Goal: Task Accomplishment & Management: Use online tool/utility

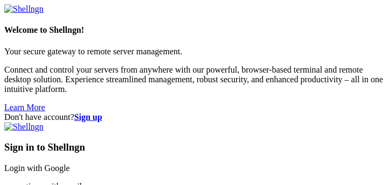
click at [70, 163] on link "Login with Google" at bounding box center [37, 167] width 66 height 9
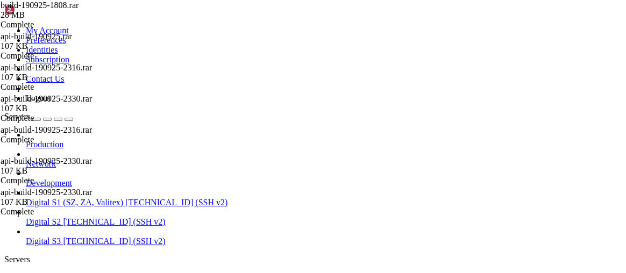
scroll to position [101, 0]
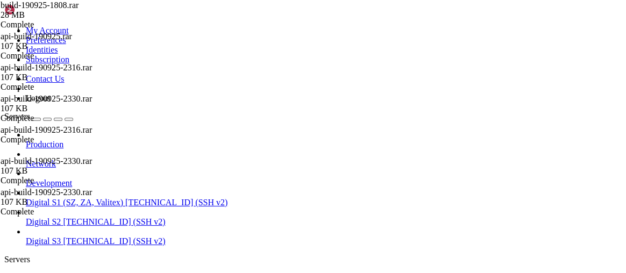
scroll to position [0, 0]
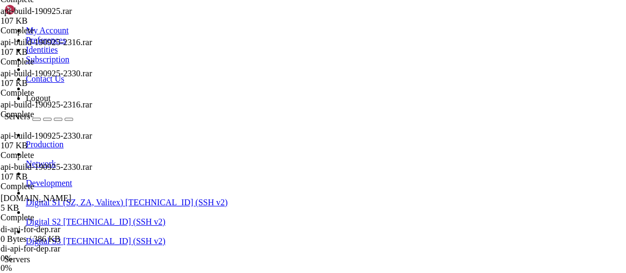
scroll to position [85, 0]
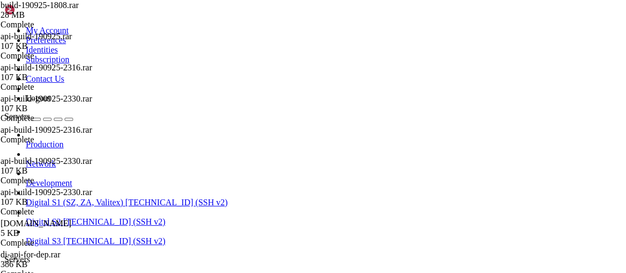
scroll to position [134, 0]
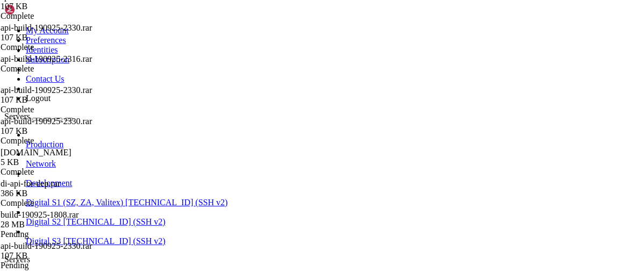
click at [4, 26] on icon at bounding box center [4, 26] width 0 height 0
click at [66, 45] on link "Preferences" at bounding box center [46, 39] width 40 height 9
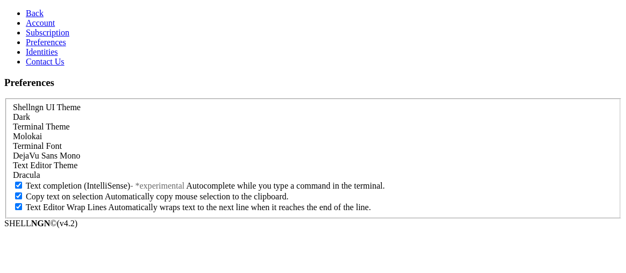
scroll to position [104, 0]
drag, startPoint x: 625, startPoint y: 102, endPoint x: 609, endPoint y: 213, distance: 111.8
click at [389, 184] on section "Preferences Shellngn UI Theme Dark Terminal Theme [GEOGRAPHIC_DATA] [GEOGRAPHIC…" at bounding box center [312, 148] width 617 height 142
click at [389, 184] on form "Shellngn UI Theme Dark Terminal Theme [GEOGRAPHIC_DATA] [GEOGRAPHIC_DATA] DejaV…" at bounding box center [312, 158] width 617 height 120
click at [46, 27] on span "Account" at bounding box center [40, 22] width 29 height 9
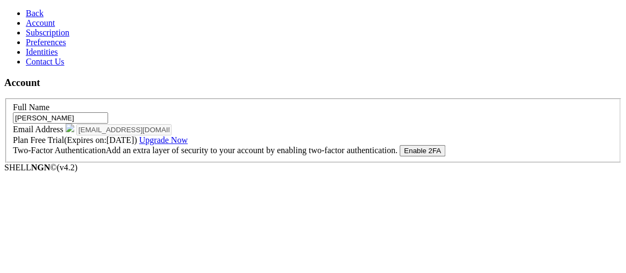
click at [187, 145] on span "Free Trial (Expires on: [DATE] ) Upgrade Now" at bounding box center [108, 139] width 157 height 9
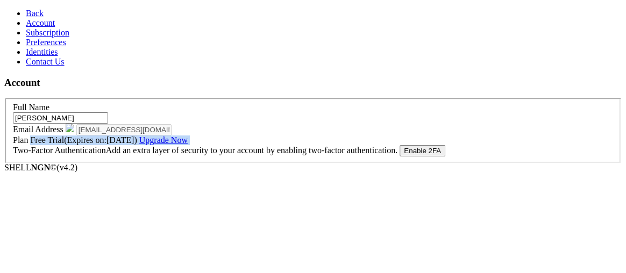
click at [187, 145] on span "Free Trial (Expires on: [DATE] ) Upgrade Now" at bounding box center [108, 139] width 157 height 9
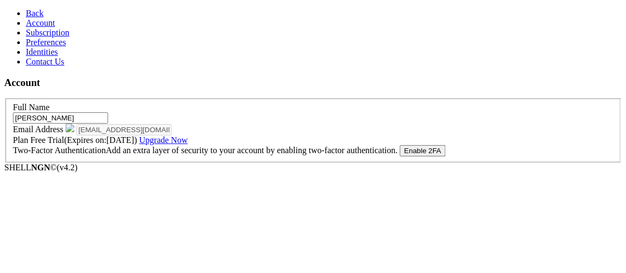
click at [187, 145] on span "Free Trial (Expires on: [DATE] ) Upgrade Now" at bounding box center [108, 139] width 157 height 9
click at [65, 66] on link "Contact Us" at bounding box center [45, 61] width 39 height 9
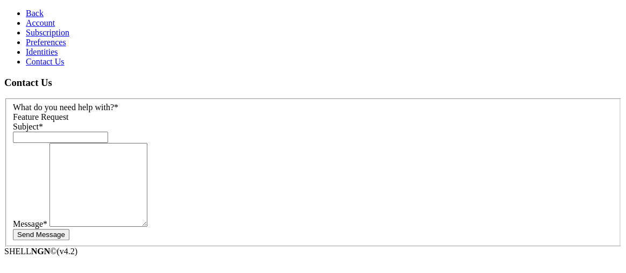
click at [58, 56] on link "Identities" at bounding box center [42, 51] width 32 height 9
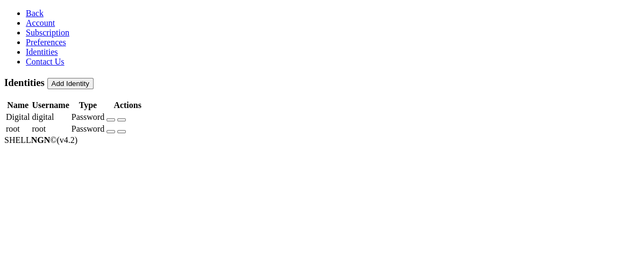
click at [42, 67] on aside "Back Account Subscription Preferences Identities Contact Us" at bounding box center [312, 38] width 617 height 58
click at [49, 66] on span "Contact Us" at bounding box center [45, 61] width 39 height 9
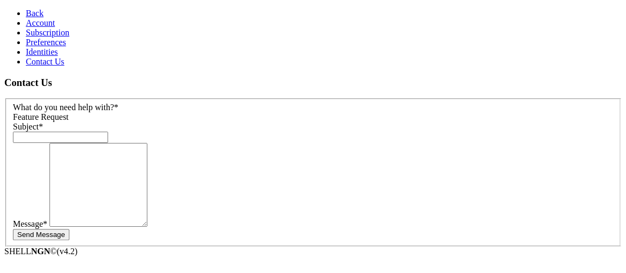
click at [52, 47] on link "Preferences" at bounding box center [46, 42] width 40 height 9
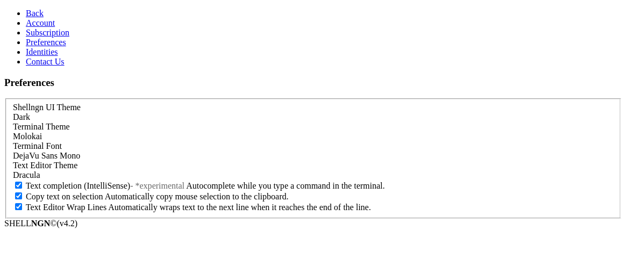
scroll to position [104, 0]
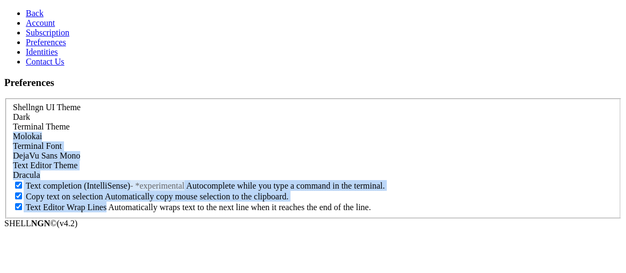
drag, startPoint x: 621, startPoint y: 125, endPoint x: 591, endPoint y: 223, distance: 101.9
click at [389, 184] on section "Preferences Shellngn UI Theme Dark Terminal Theme [GEOGRAPHIC_DATA] [GEOGRAPHIC…" at bounding box center [312, 148] width 617 height 142
click at [389, 184] on form "Shellngn UI Theme Dark Terminal Theme [GEOGRAPHIC_DATA] [GEOGRAPHIC_DATA] DejaV…" at bounding box center [312, 158] width 617 height 120
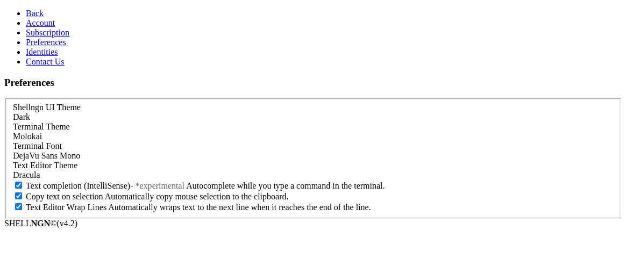
click at [26, 37] on span "Subscription" at bounding box center [48, 32] width 44 height 9
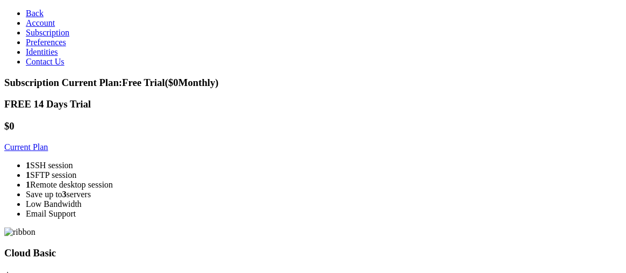
scroll to position [82, 0]
drag, startPoint x: 625, startPoint y: 36, endPoint x: 617, endPoint y: 62, distance: 27.6
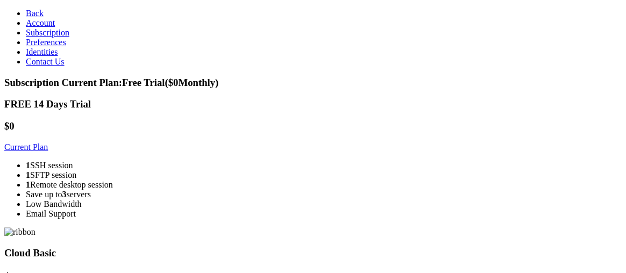
drag, startPoint x: 625, startPoint y: 102, endPoint x: 625, endPoint y: 175, distance: 72.6
drag, startPoint x: 625, startPoint y: 147, endPoint x: 619, endPoint y: 53, distance: 93.7
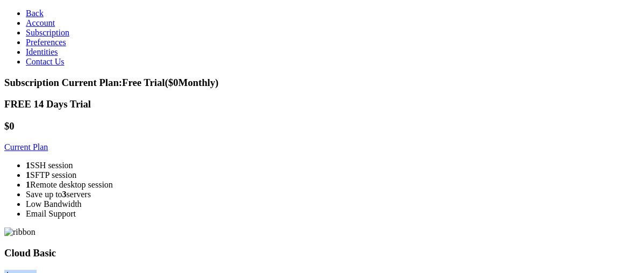
click at [389, 184] on h3 "Cloud Basic" at bounding box center [312, 253] width 617 height 12
click at [26, 13] on span "Back" at bounding box center [35, 13] width 18 height 9
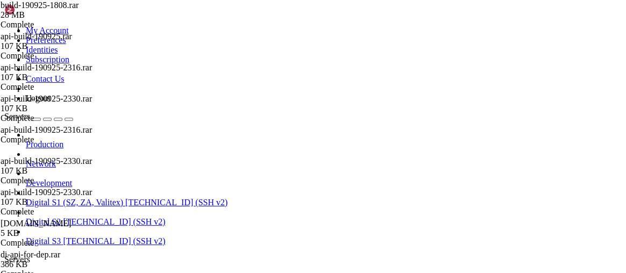
scroll to position [66874, 0]
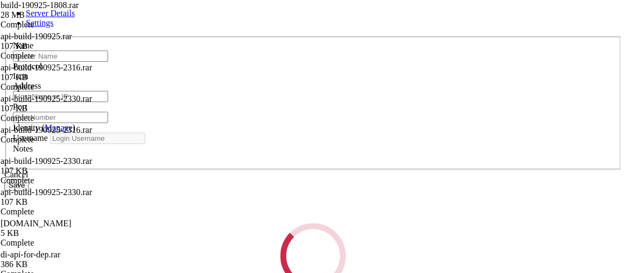
type input "Digital S3"
type input "[TECHNICAL_ID]"
type input "22"
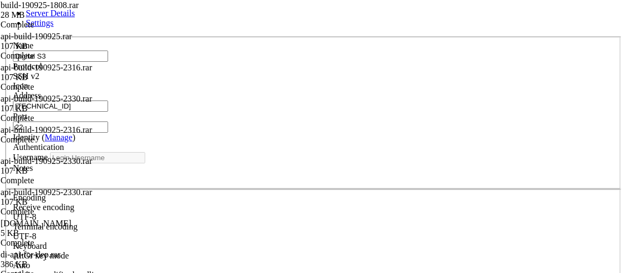
type input "digital"
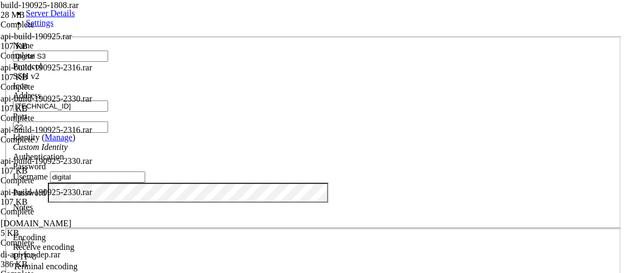
click at [54, 24] on span "Settings" at bounding box center [40, 22] width 28 height 9
click at [389, 182] on div "Server Details Settings Name Digital S3 Protocol SSH v2 Icon" at bounding box center [312, 231] width 617 height 444
click at [4, 37] on icon at bounding box center [4, 37] width 0 height 0
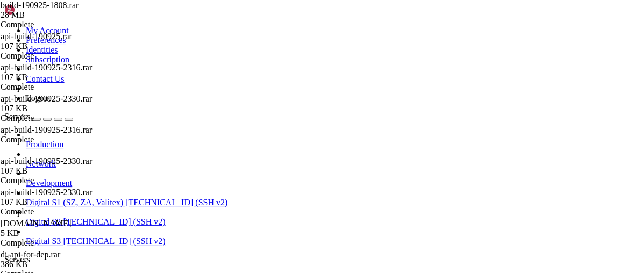
drag, startPoint x: 268, startPoint y: 1135, endPoint x: 326, endPoint y: 1137, distance: 58.1
copy x-row "[TECHNICAL_ID]"
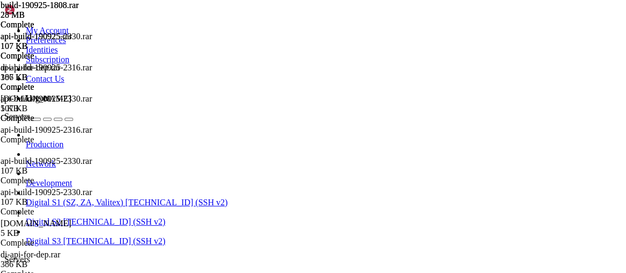
scroll to position [52, 0]
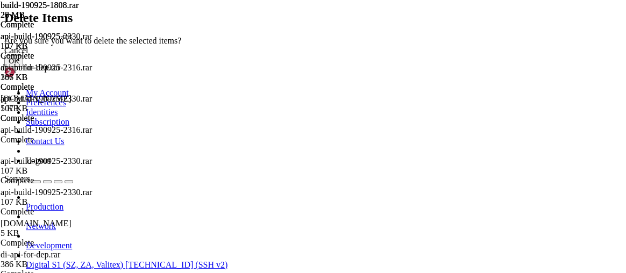
click at [23, 67] on button "OK" at bounding box center [13, 60] width 19 height 11
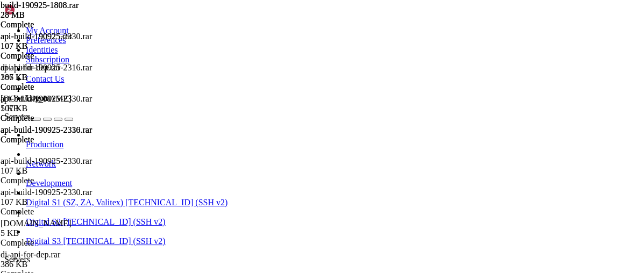
scroll to position [27, 0]
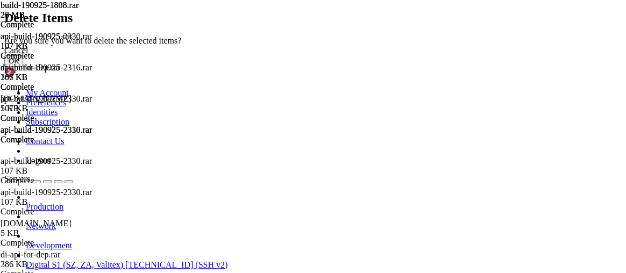
click at [23, 67] on button "OK" at bounding box center [13, 60] width 19 height 11
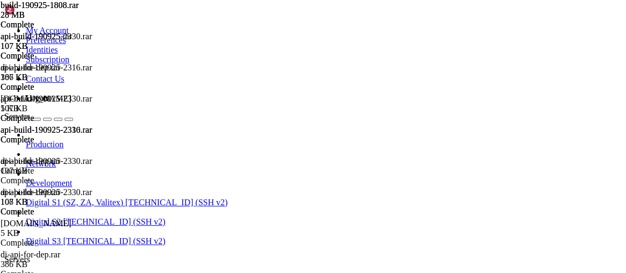
scroll to position [17, 0]
drag, startPoint x: 39, startPoint y: 1060, endPoint x: 175, endPoint y: 1058, distance: 135.5
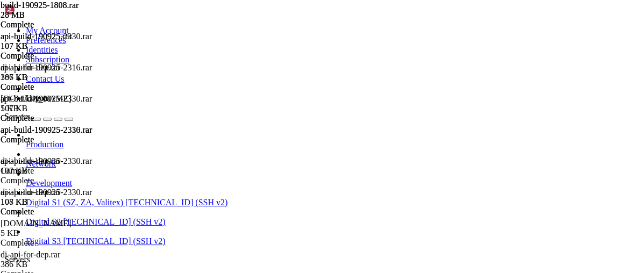
drag, startPoint x: 41, startPoint y: 1061, endPoint x: 203, endPoint y: 1064, distance: 161.9
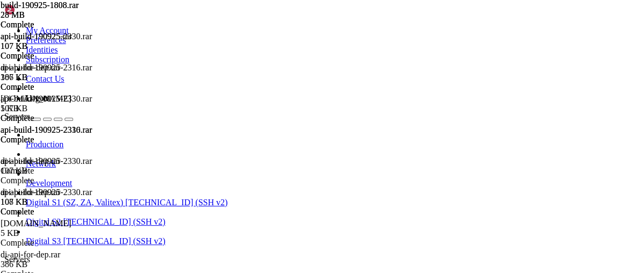
drag, startPoint x: 40, startPoint y: 1078, endPoint x: 174, endPoint y: 1081, distance: 133.4
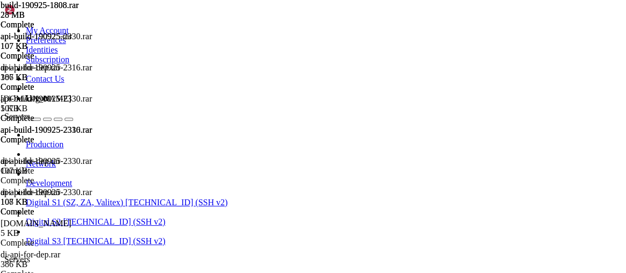
scroll to position [692, 0]
drag, startPoint x: 40, startPoint y: 1079, endPoint x: 273, endPoint y: 1080, distance: 232.8
drag, startPoint x: 39, startPoint y: 1087, endPoint x: 61, endPoint y: 1096, distance: 23.4
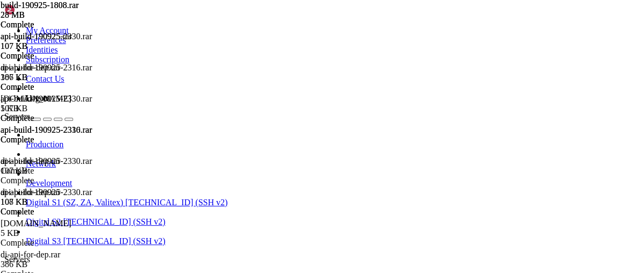
scroll to position [635, 0]
drag, startPoint x: 39, startPoint y: 1059, endPoint x: 203, endPoint y: 1063, distance: 163.5
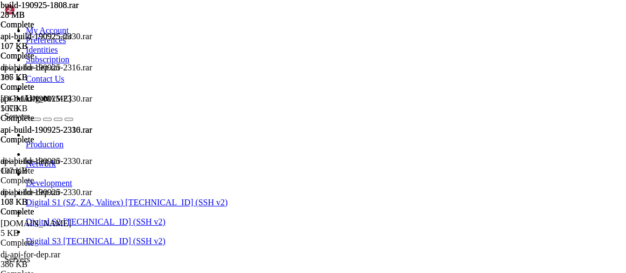
drag, startPoint x: 398, startPoint y: 1192, endPoint x: 291, endPoint y: 1193, distance: 106.5
drag, startPoint x: 431, startPoint y: 1388, endPoint x: 297, endPoint y: 1338, distance: 143.2
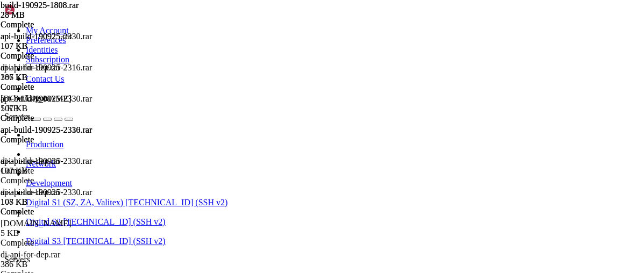
drag, startPoint x: 168, startPoint y: 38, endPoint x: 233, endPoint y: 38, distance: 65.1
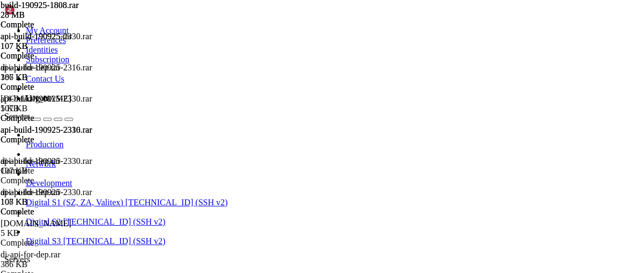
scroll to position [390, 0]
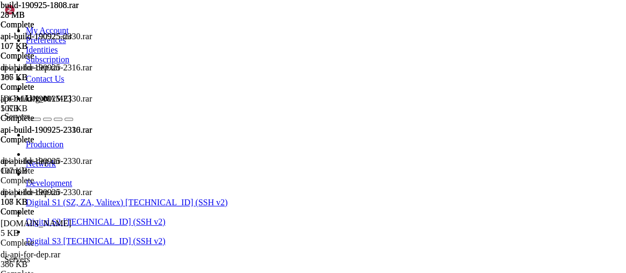
drag, startPoint x: 167, startPoint y: 37, endPoint x: 280, endPoint y: 42, distance: 112.5
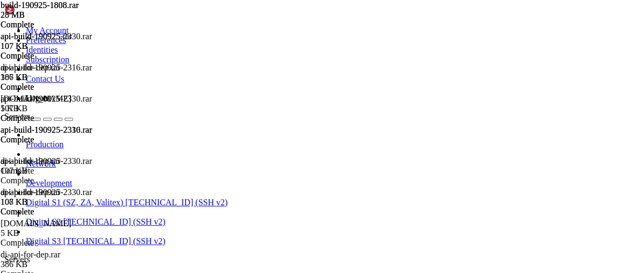
scroll to position [263, 0]
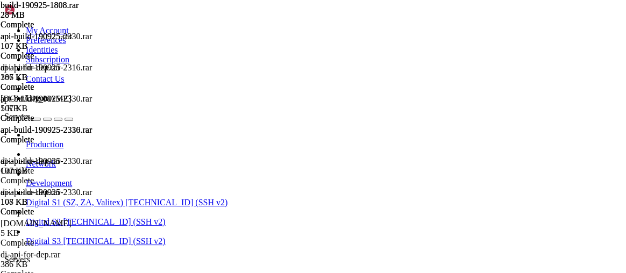
scroll to position [1248, 0]
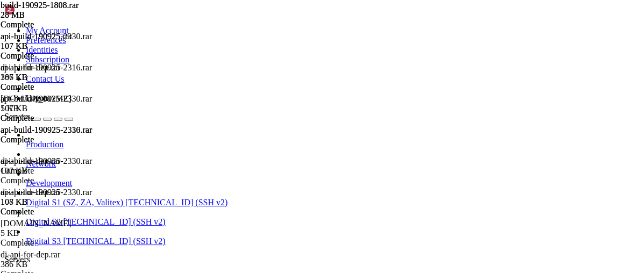
scroll to position [41064, 0]
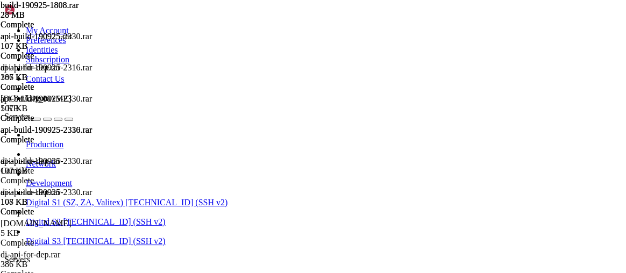
click at [104, 184] on div "Failed" at bounding box center [52, 243] width 103 height 10
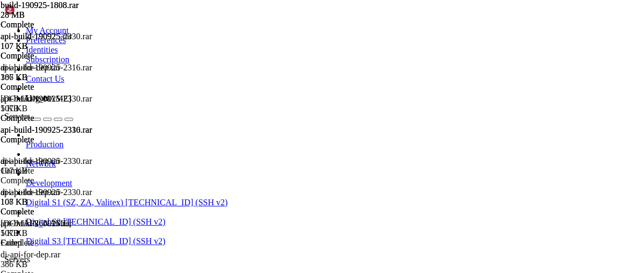
click at [72, 184] on span "api-build-260925.rar" at bounding box center [37, 223] width 72 height 9
click at [104, 176] on div "Complete" at bounding box center [52, 171] width 103 height 10
click at [60, 184] on span "di-api-for-dep.rar" at bounding box center [31, 192] width 60 height 9
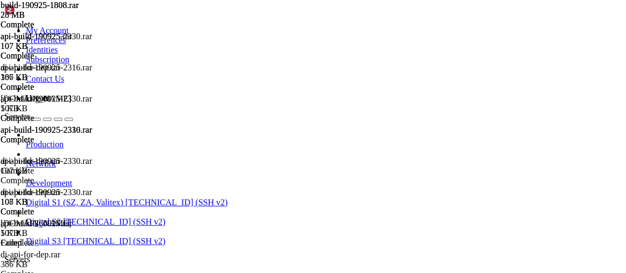
type input "/var/www/digitalInvoicing"
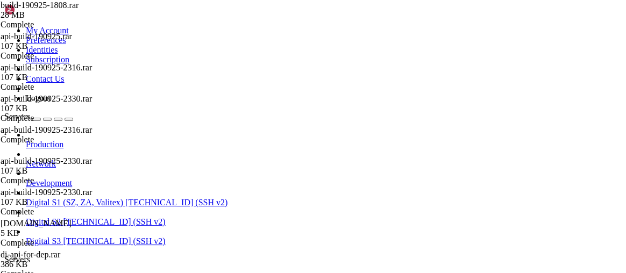
type input "/home/digital"
